Goal: Task Accomplishment & Management: Complete application form

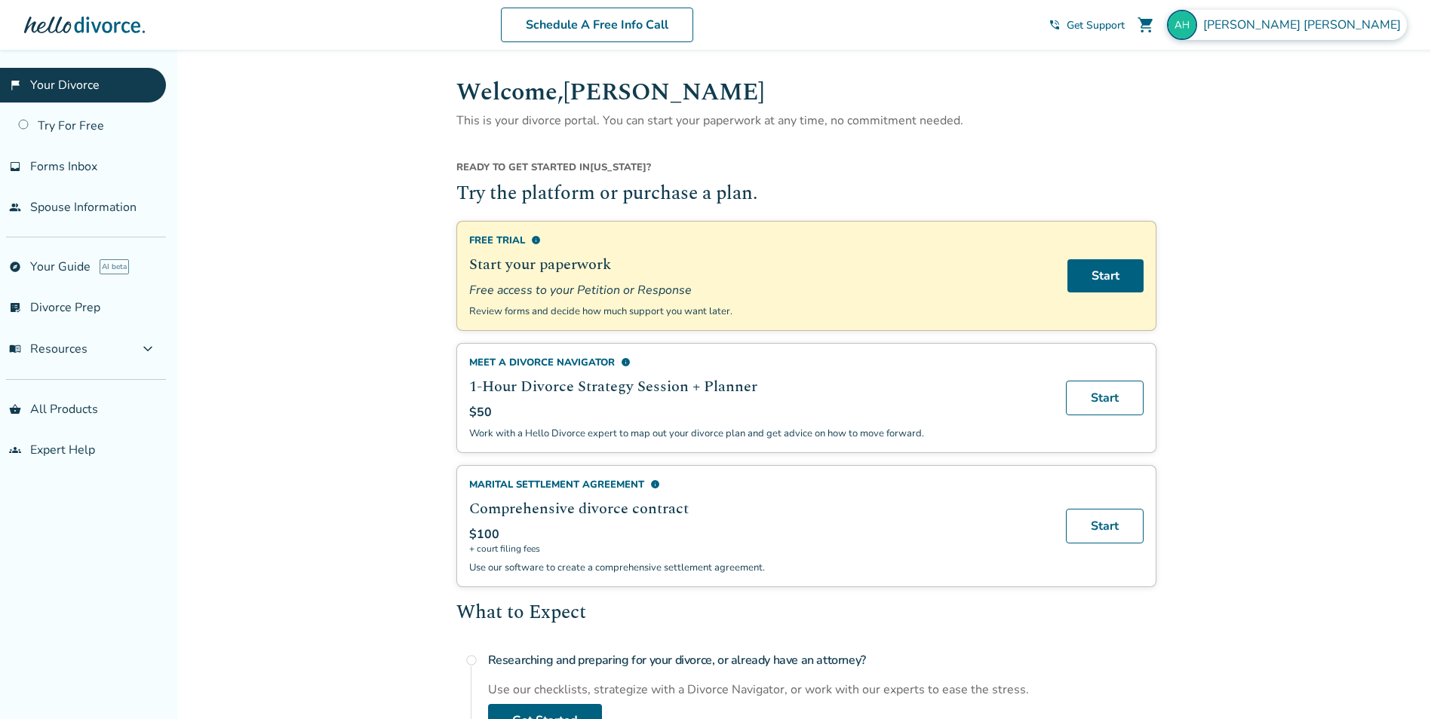
click at [1342, 37] on div "[PERSON_NAME]" at bounding box center [1287, 25] width 240 height 30
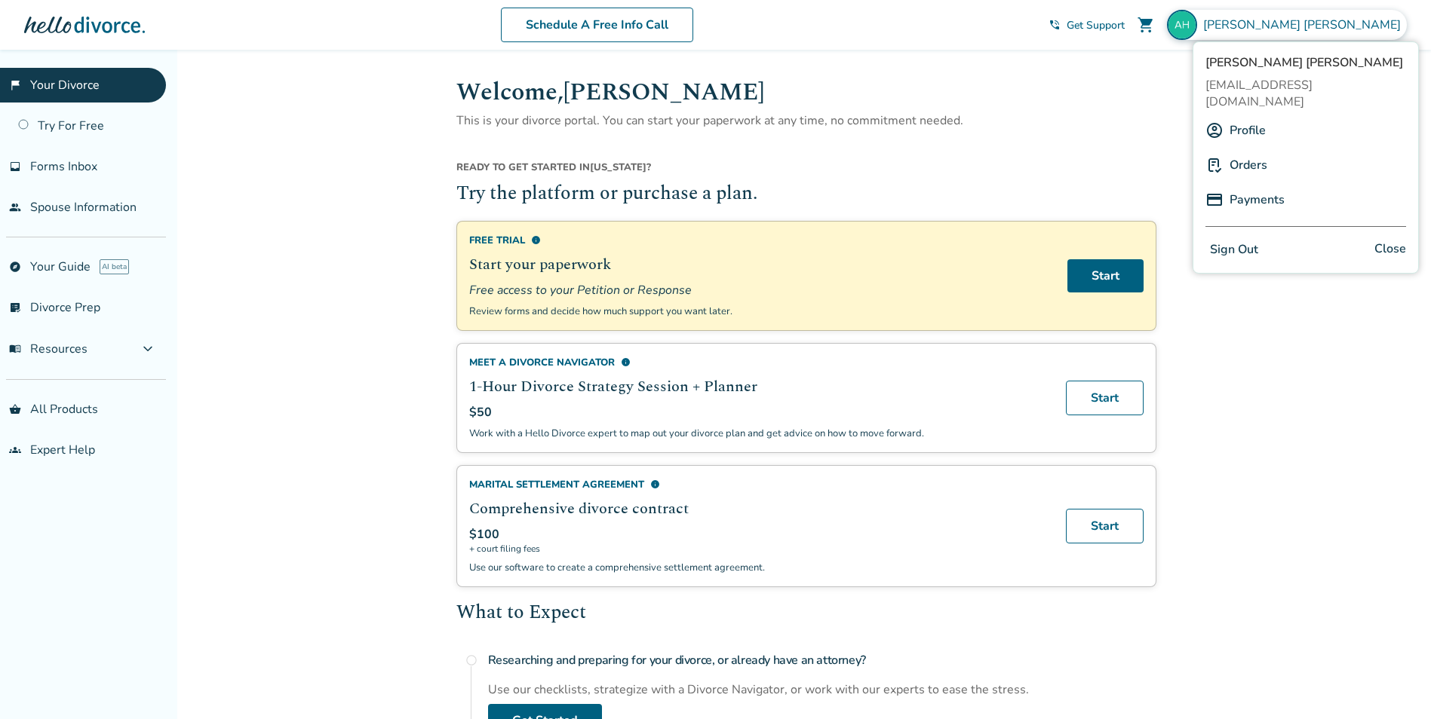
click at [1244, 116] on link "Profile" at bounding box center [1247, 130] width 36 height 29
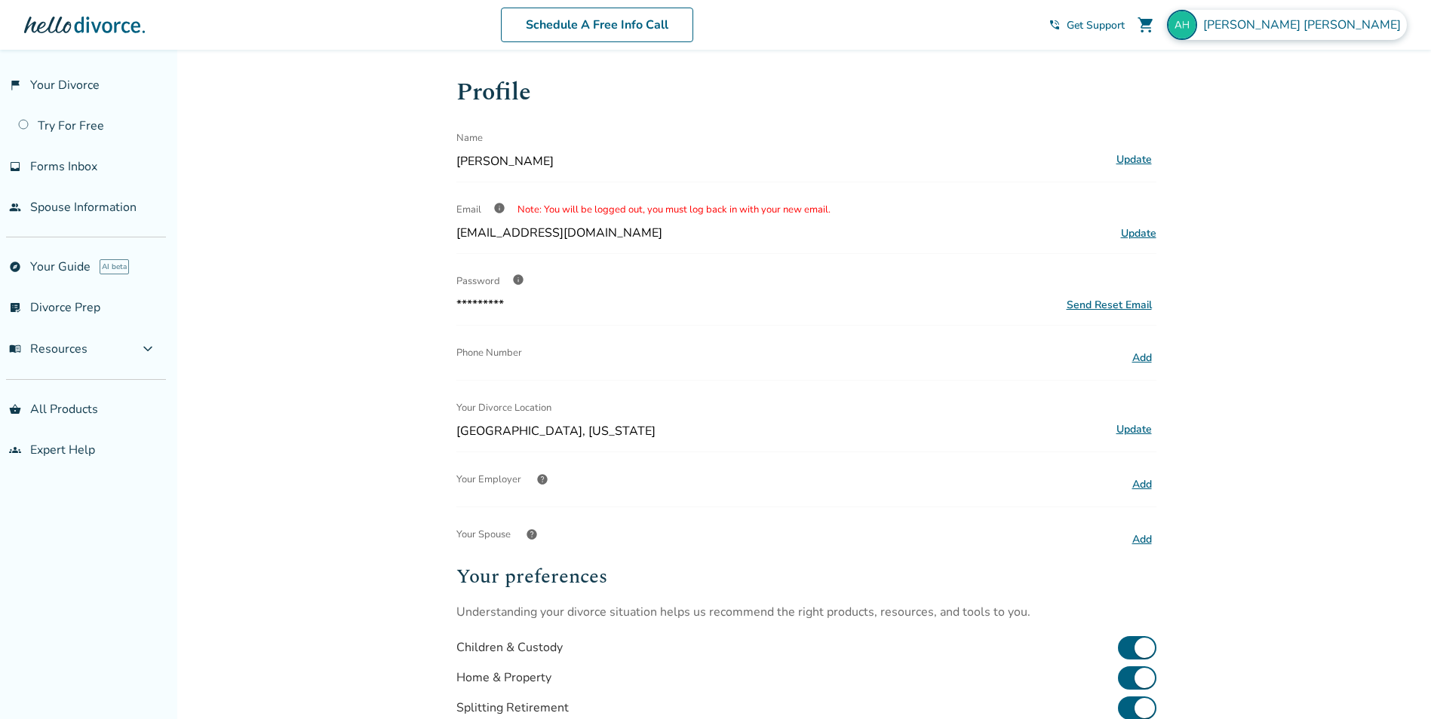
click at [1197, 21] on img at bounding box center [1182, 25] width 30 height 30
click at [976, 108] on h1 "Profile" at bounding box center [806, 92] width 700 height 37
click at [81, 210] on link "people Spouse Information" at bounding box center [83, 207] width 166 height 35
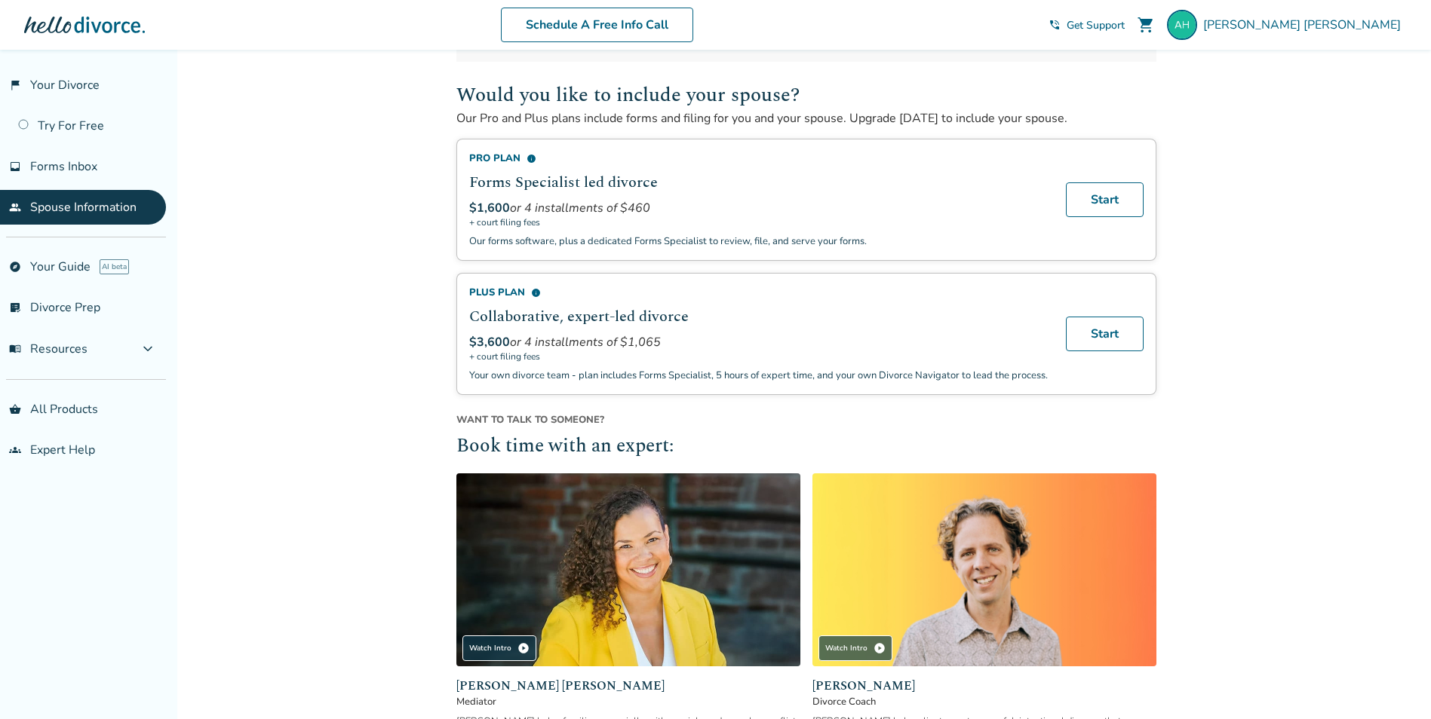
scroll to position [443, 0]
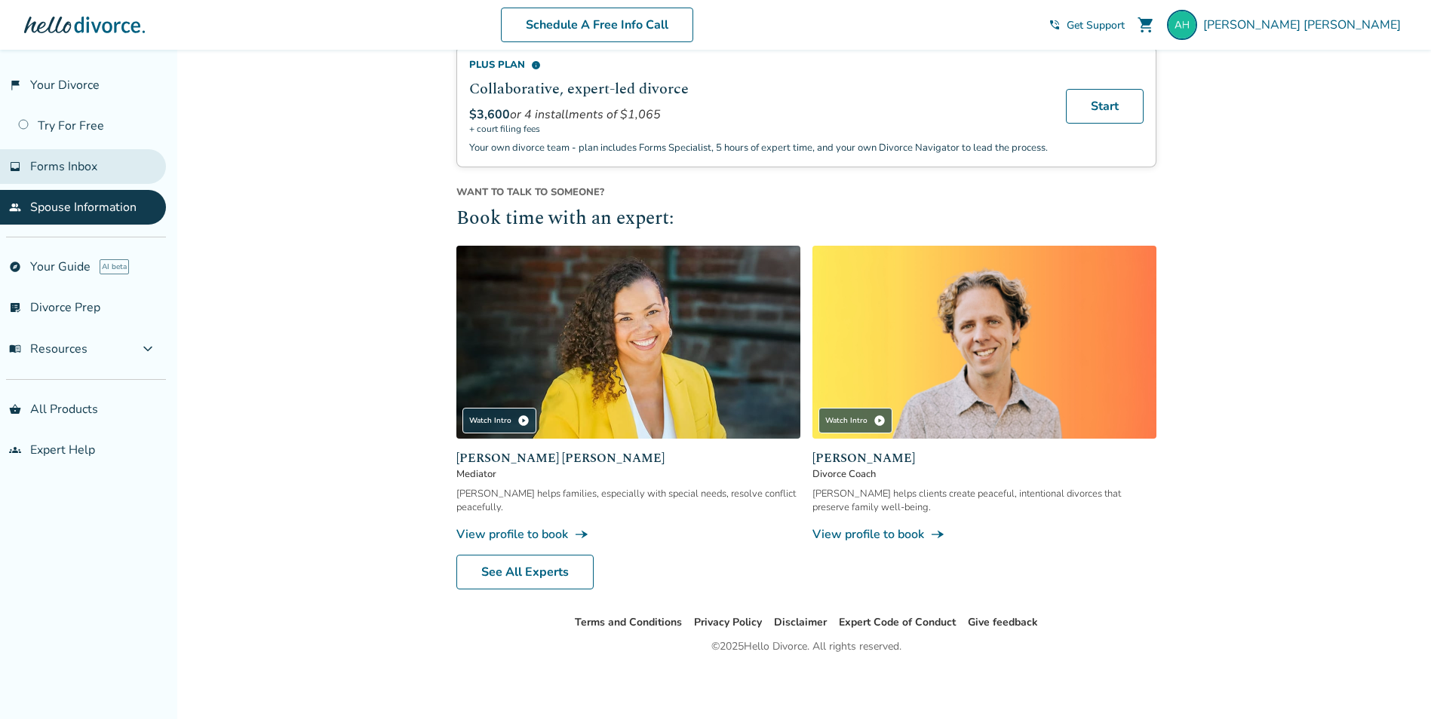
click at [57, 174] on span "Forms Inbox" at bounding box center [63, 166] width 67 height 17
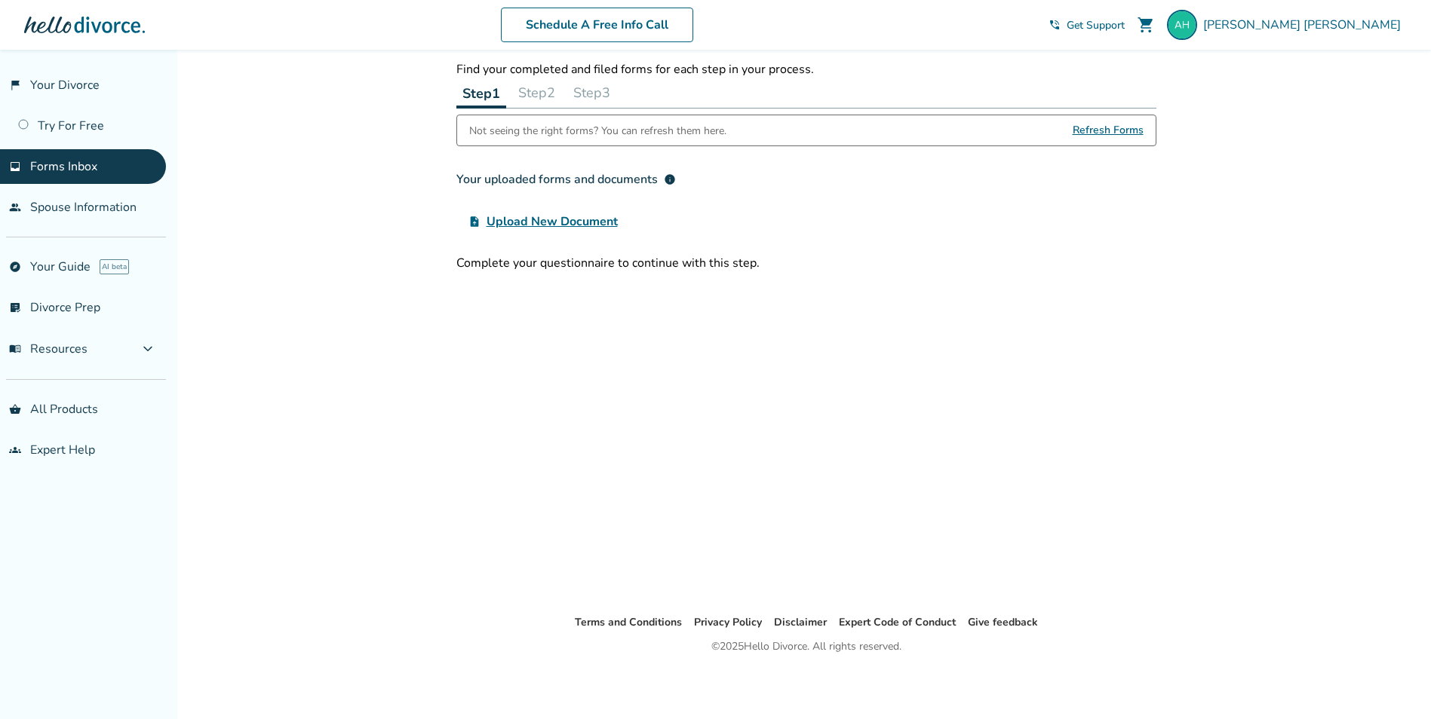
scroll to position [50, 0]
click at [95, 125] on link "Try For Free" at bounding box center [83, 126] width 166 height 35
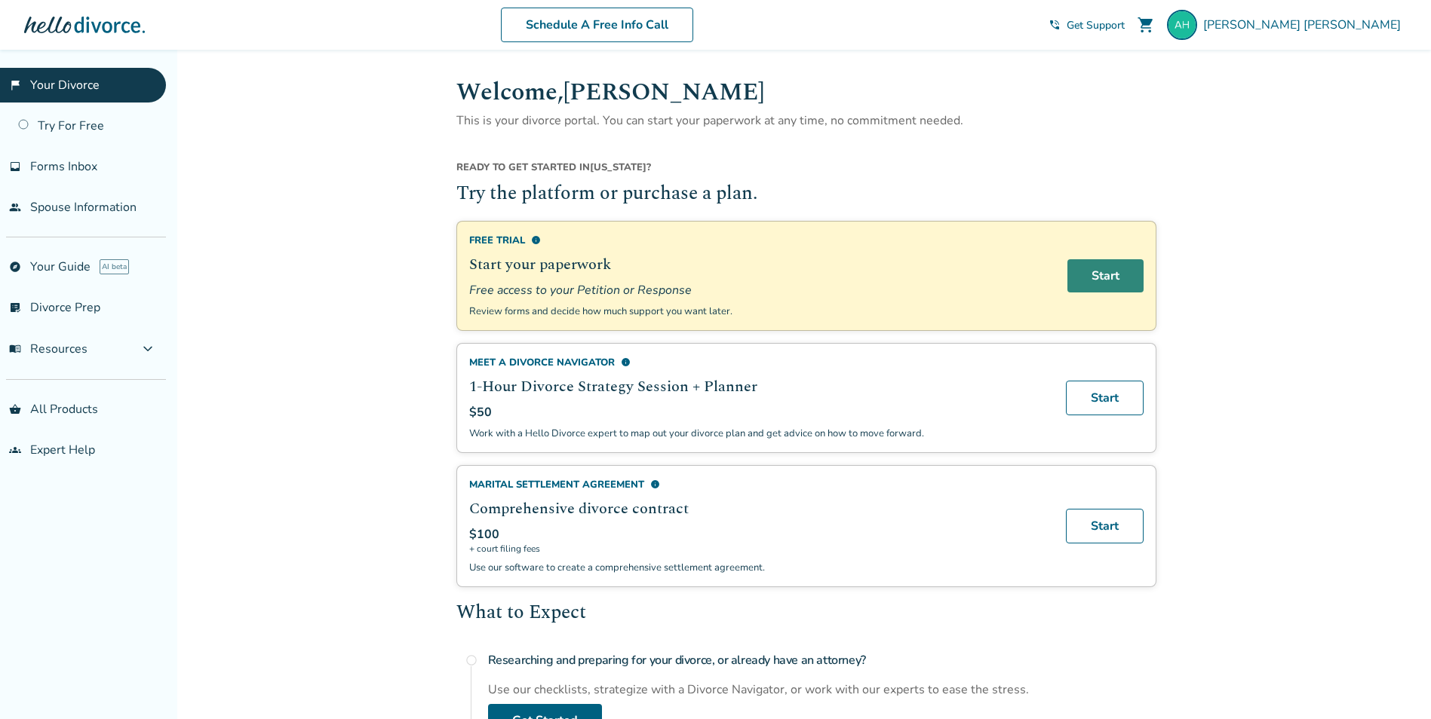
click at [1100, 276] on link "Start" at bounding box center [1105, 275] width 76 height 33
